Goal: Find specific page/section: Find specific page/section

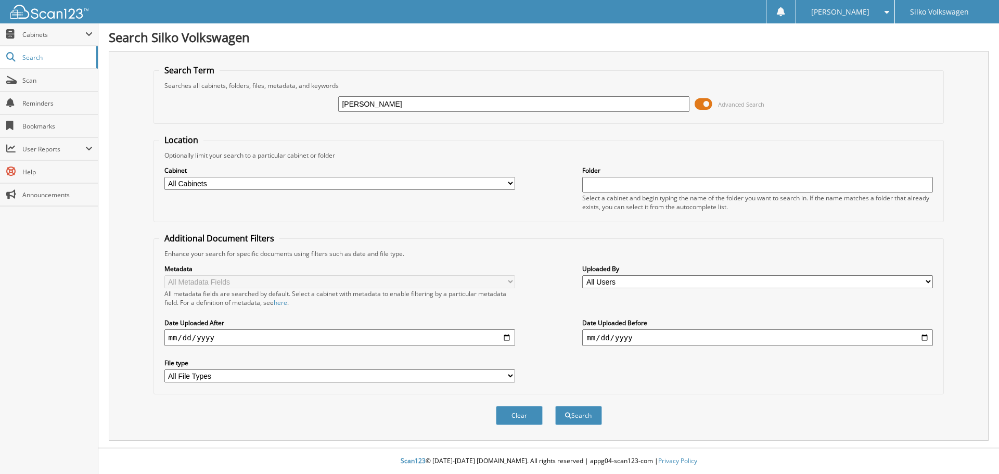
type input "[PERSON_NAME]"
click at [555, 406] on button "Search" at bounding box center [578, 415] width 47 height 19
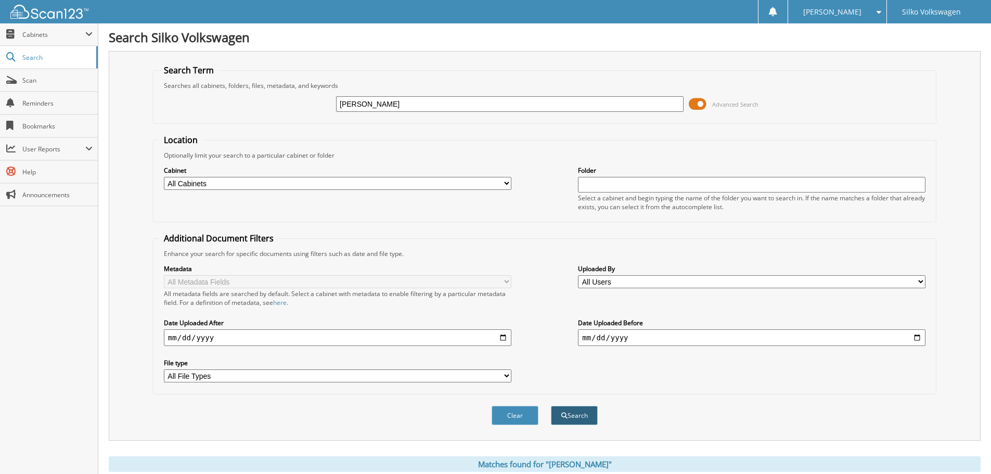
click at [572, 415] on button "Search" at bounding box center [574, 415] width 47 height 19
click at [590, 186] on input "text" at bounding box center [751, 185] width 347 height 16
type input "[PERSON_NAME]"
click at [575, 411] on button "Search" at bounding box center [574, 415] width 47 height 19
click at [32, 36] on span "Cabinets" at bounding box center [53, 34] width 63 height 9
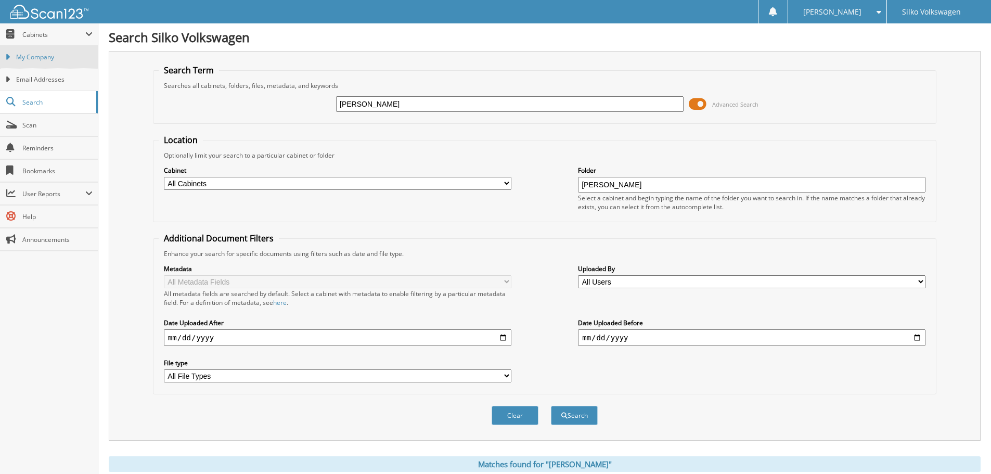
click at [35, 58] on span "My Company" at bounding box center [54, 57] width 76 height 9
